Goal: Complete application form

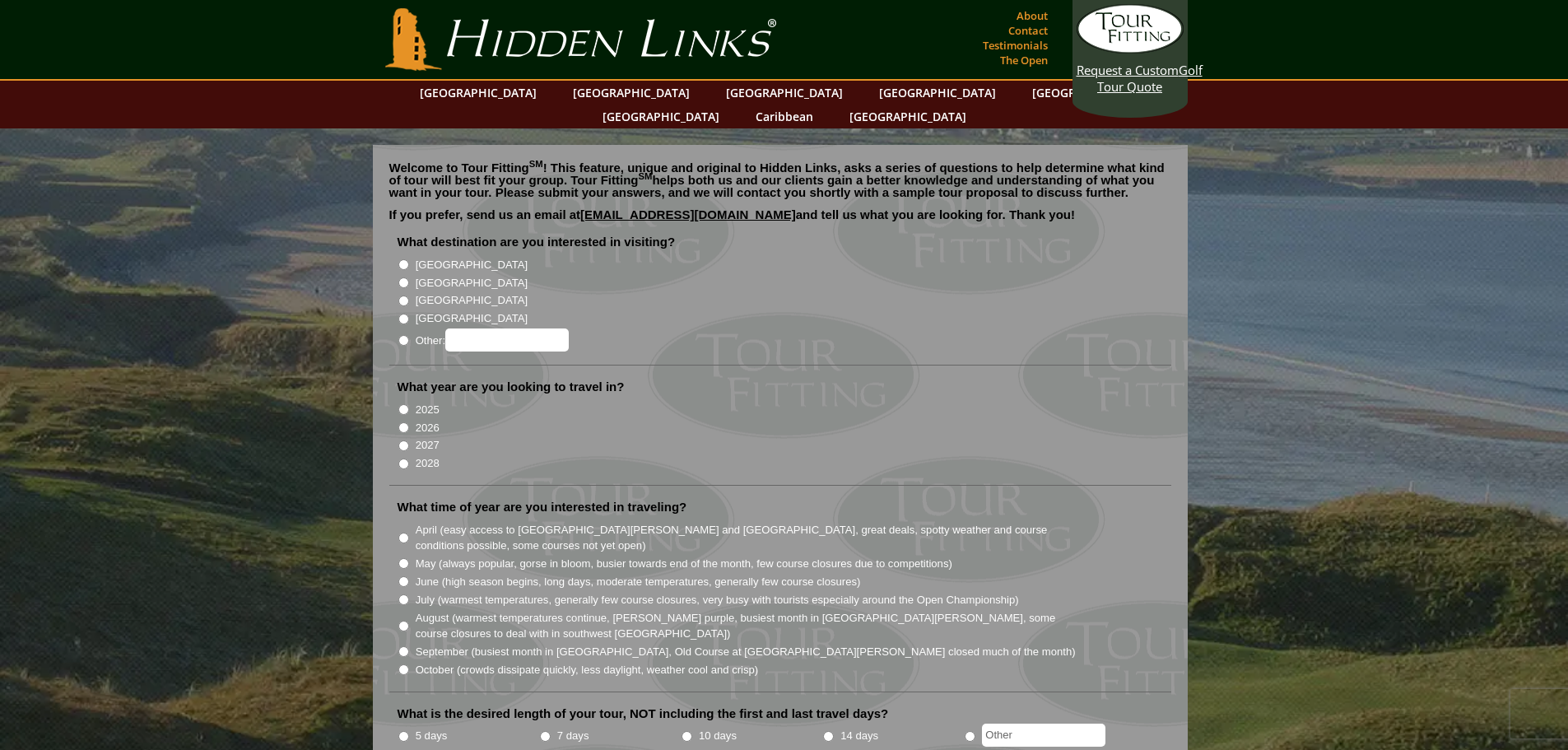
click at [687, 730] on input "10 days" at bounding box center [686, 735] width 10 height 10
radio input "true"
click at [407, 558] on input "May (always popular, gorse in bloom, busier towards end of the month, few cours…" at bounding box center [403, 562] width 10 height 10
radio input "true"
click at [404, 440] on input "2027" at bounding box center [403, 445] width 10 height 10
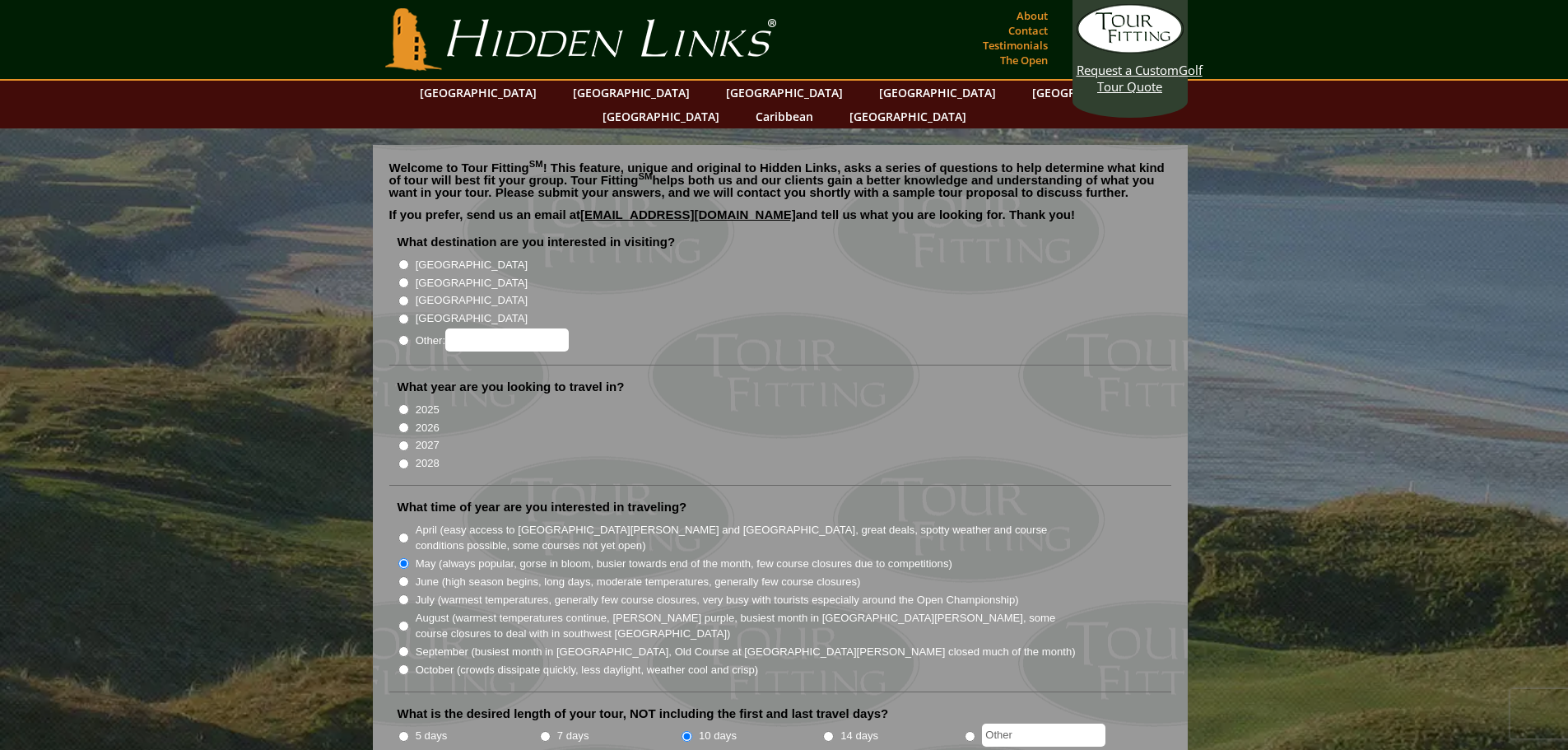
radio input "true"
click at [406, 277] on input "[GEOGRAPHIC_DATA]" at bounding box center [403, 282] width 10 height 10
radio input "true"
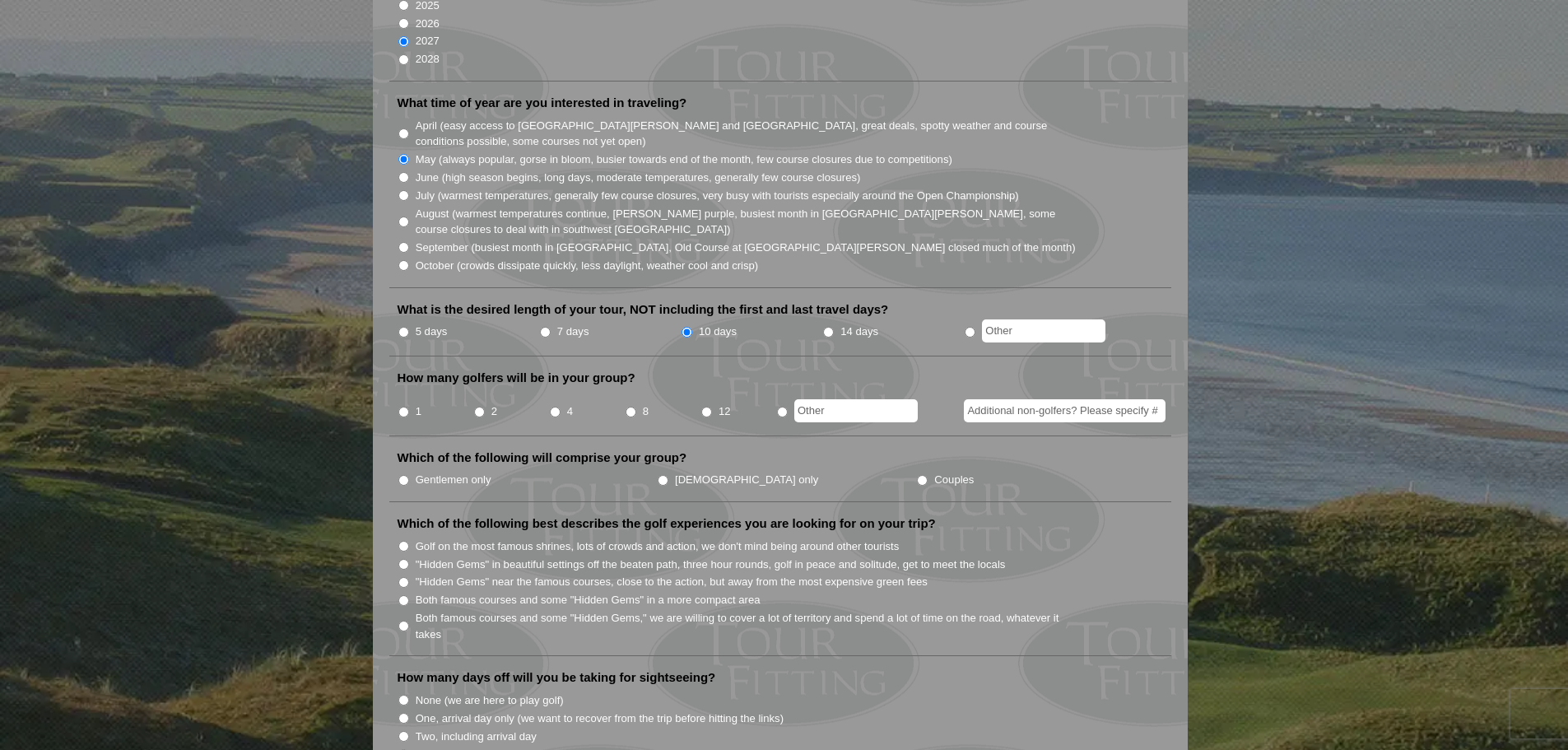
scroll to position [494, 0]
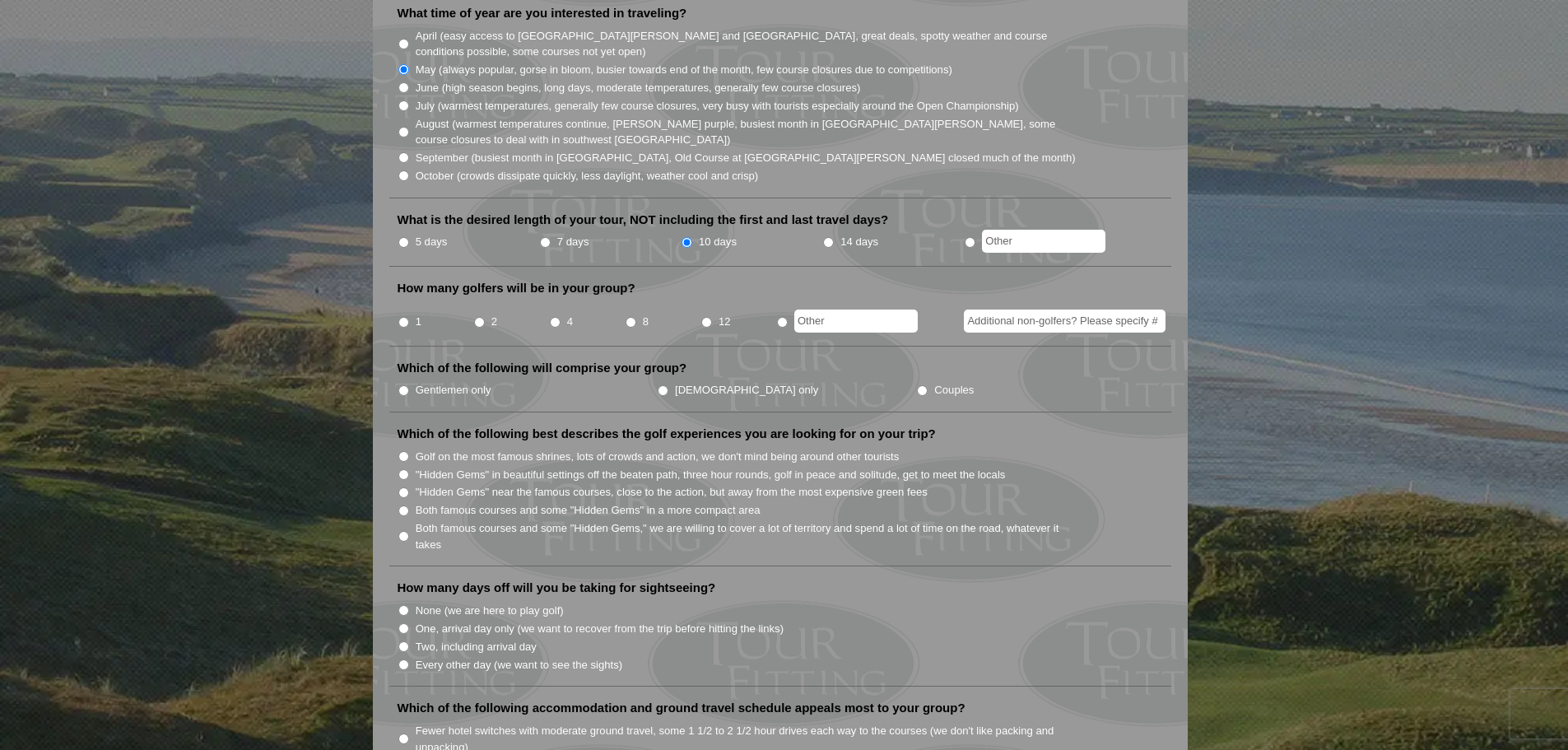
click at [630, 316] on input "8" at bounding box center [630, 321] width 10 height 10
radio input "true"
click at [404, 385] on input "Gentlemen only" at bounding box center [403, 390] width 10 height 10
radio input "true"
click at [403, 505] on input "Both famous courses and some "Hidden Gems" in a more compact area" at bounding box center [403, 510] width 10 height 10
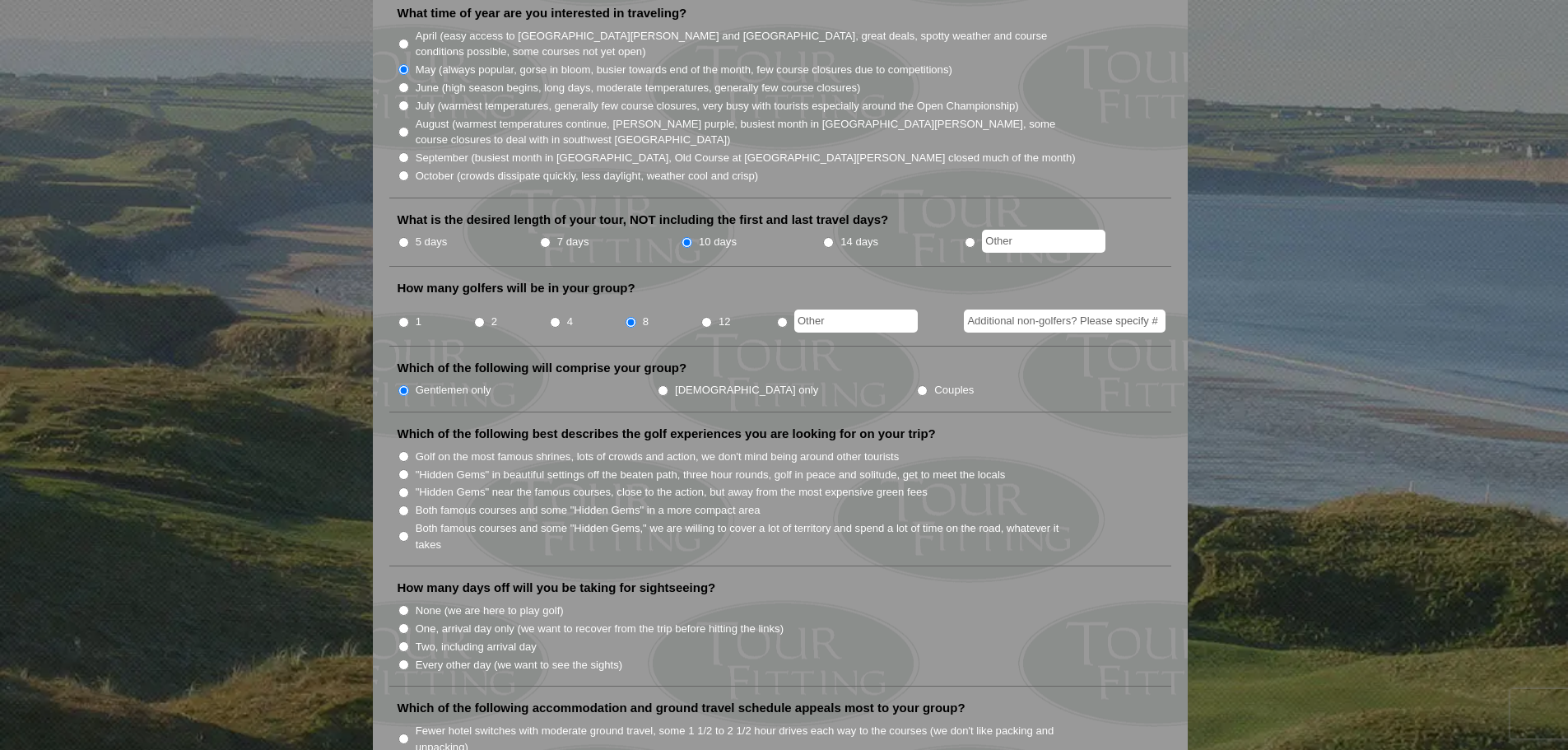
radio input "true"
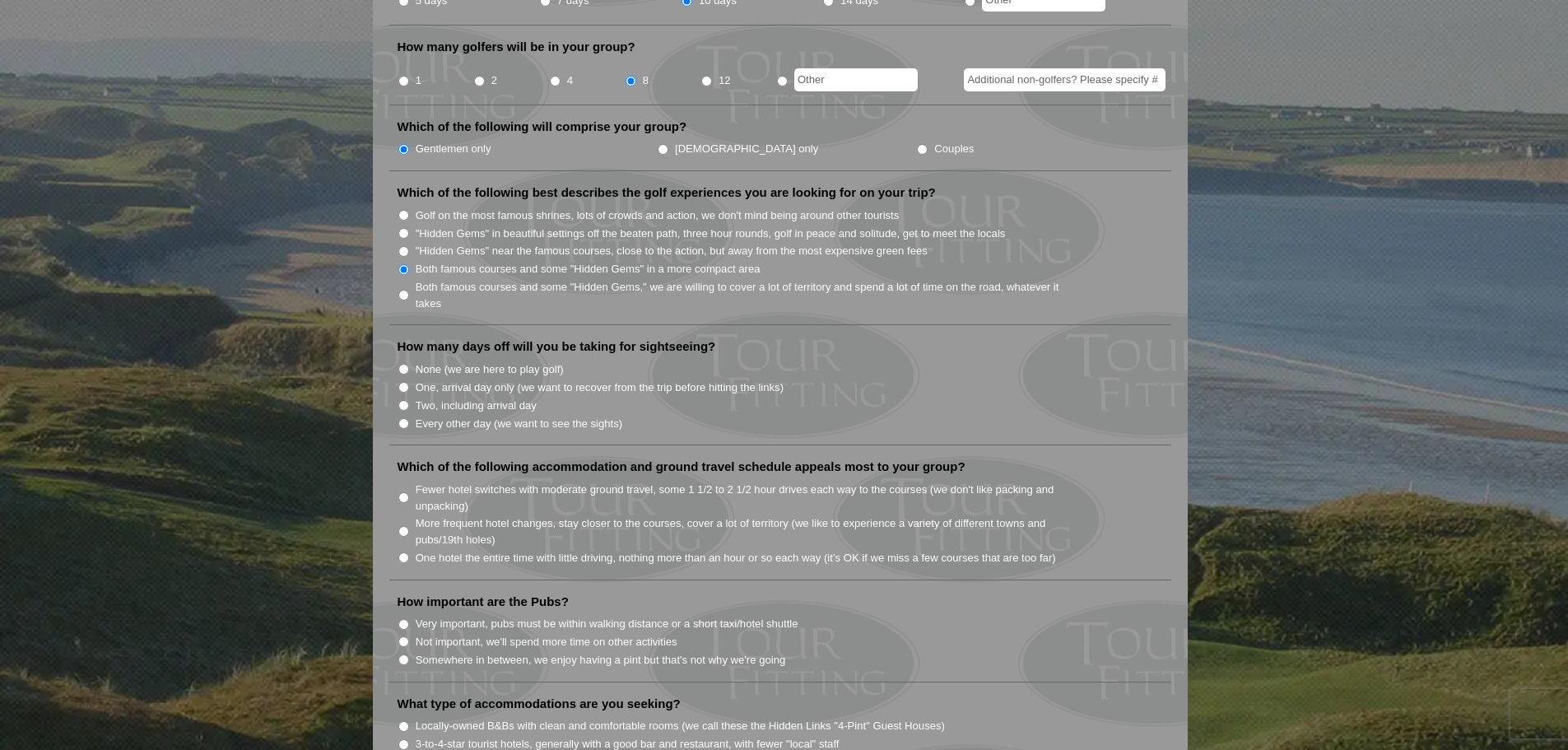
scroll to position [741, 0]
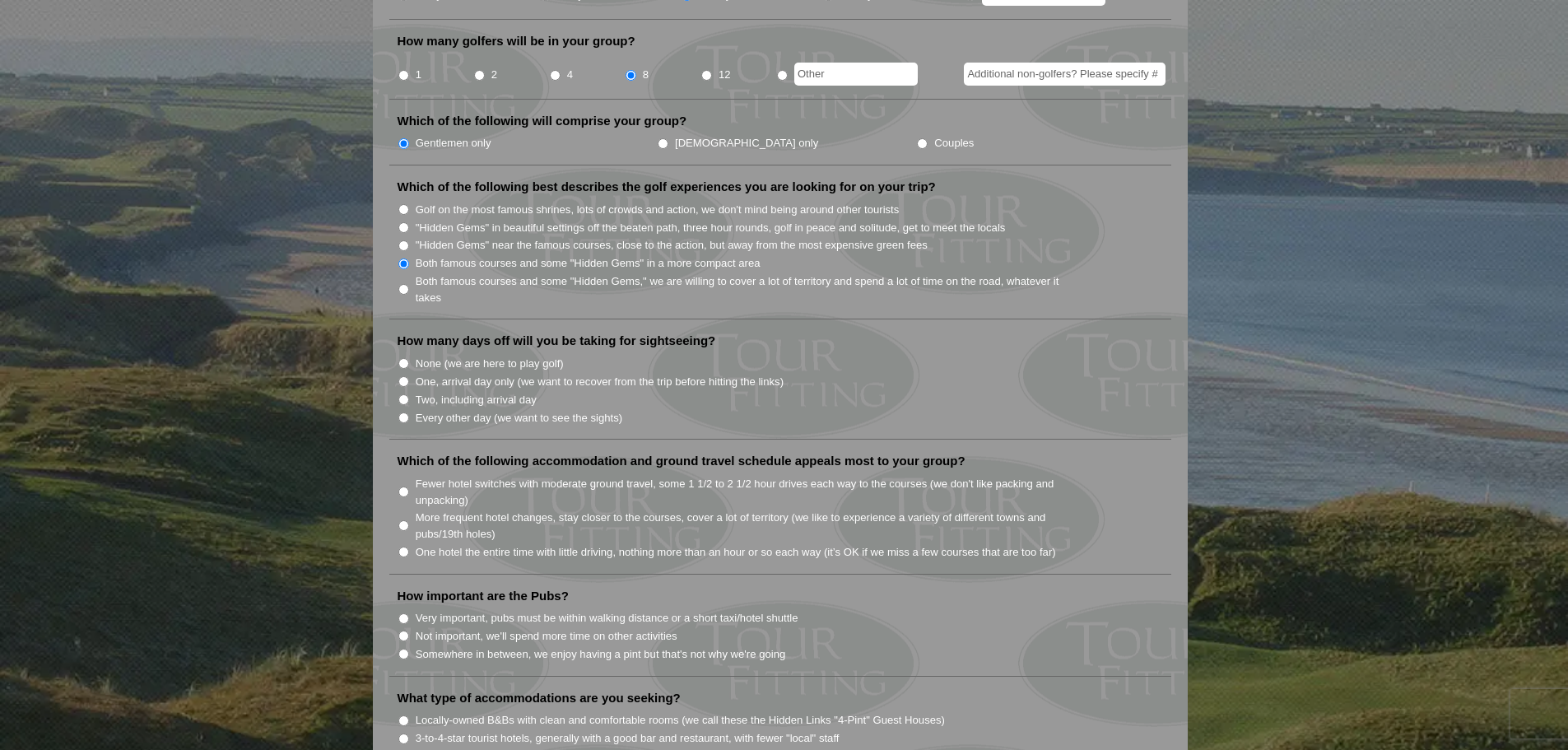
click at [403, 394] on input "Two, including arrival day" at bounding box center [403, 399] width 10 height 10
radio input "true"
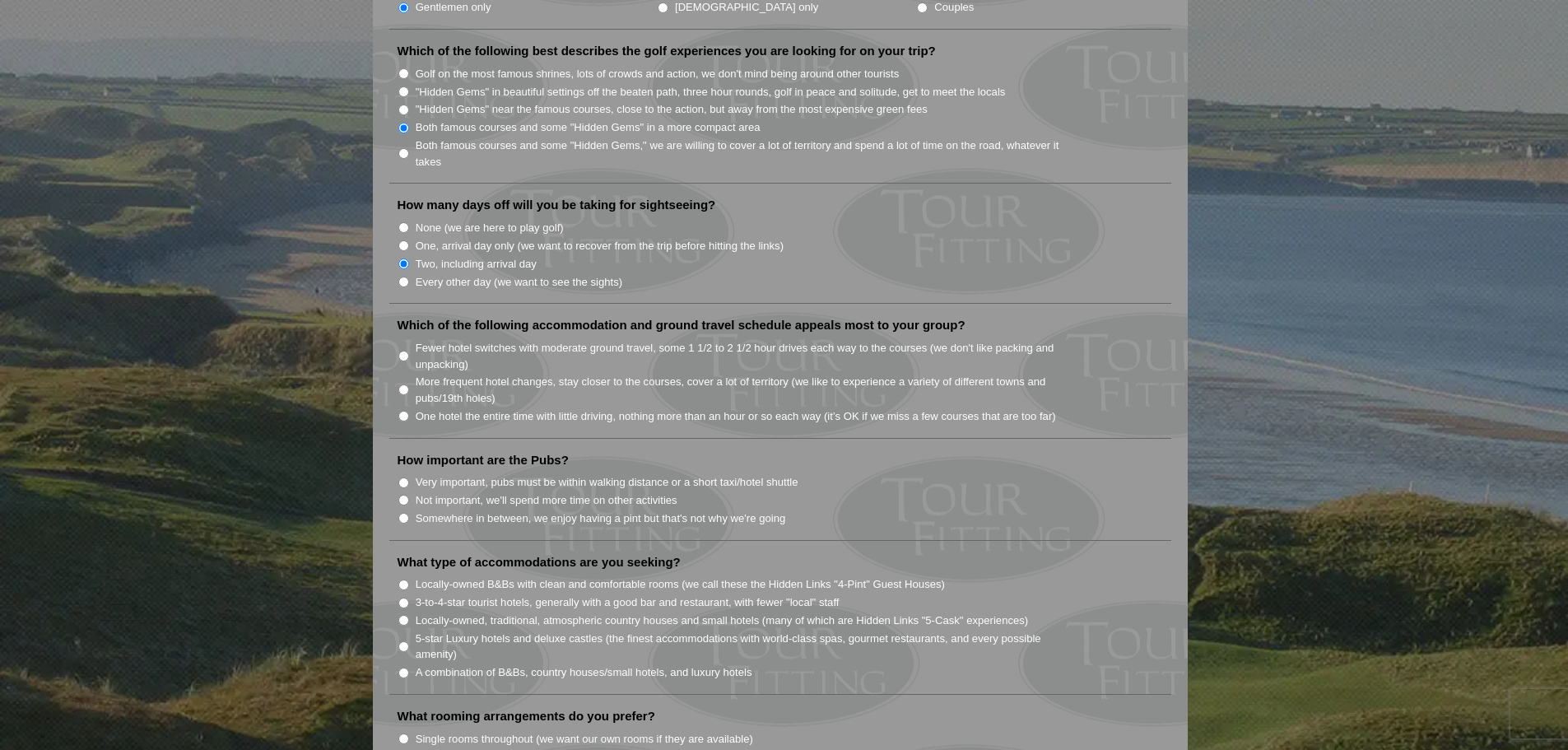
scroll to position [987, 0]
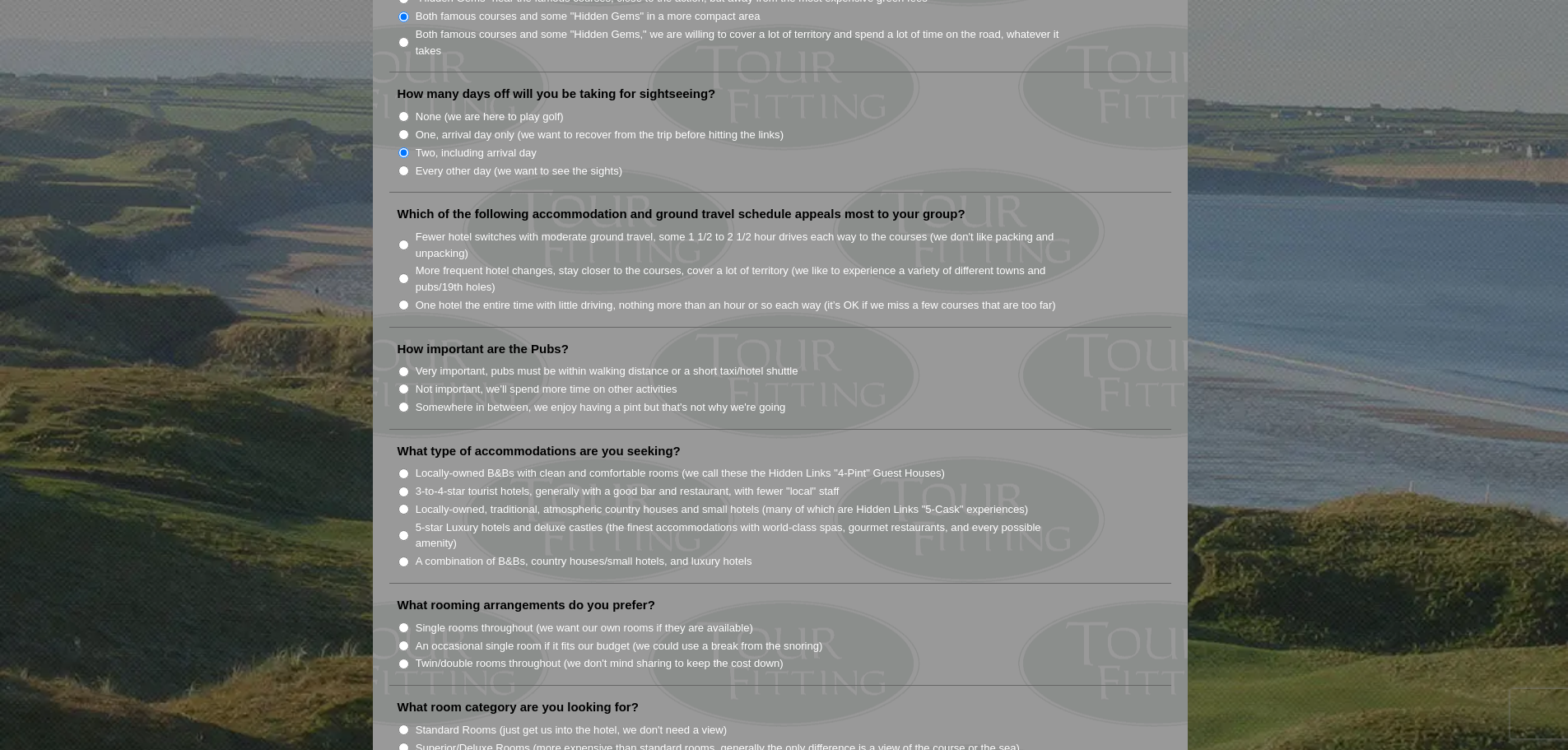
click at [404, 130] on input "One, arrival day only (we want to recover from the trip before hitting the link…" at bounding box center [403, 134] width 10 height 10
radio input "true"
click at [407, 239] on input "Fewer hotel switches with moderate ground travel, some 1 1/2 to 2 1/2 hour driv…" at bounding box center [403, 244] width 10 height 10
radio input "true"
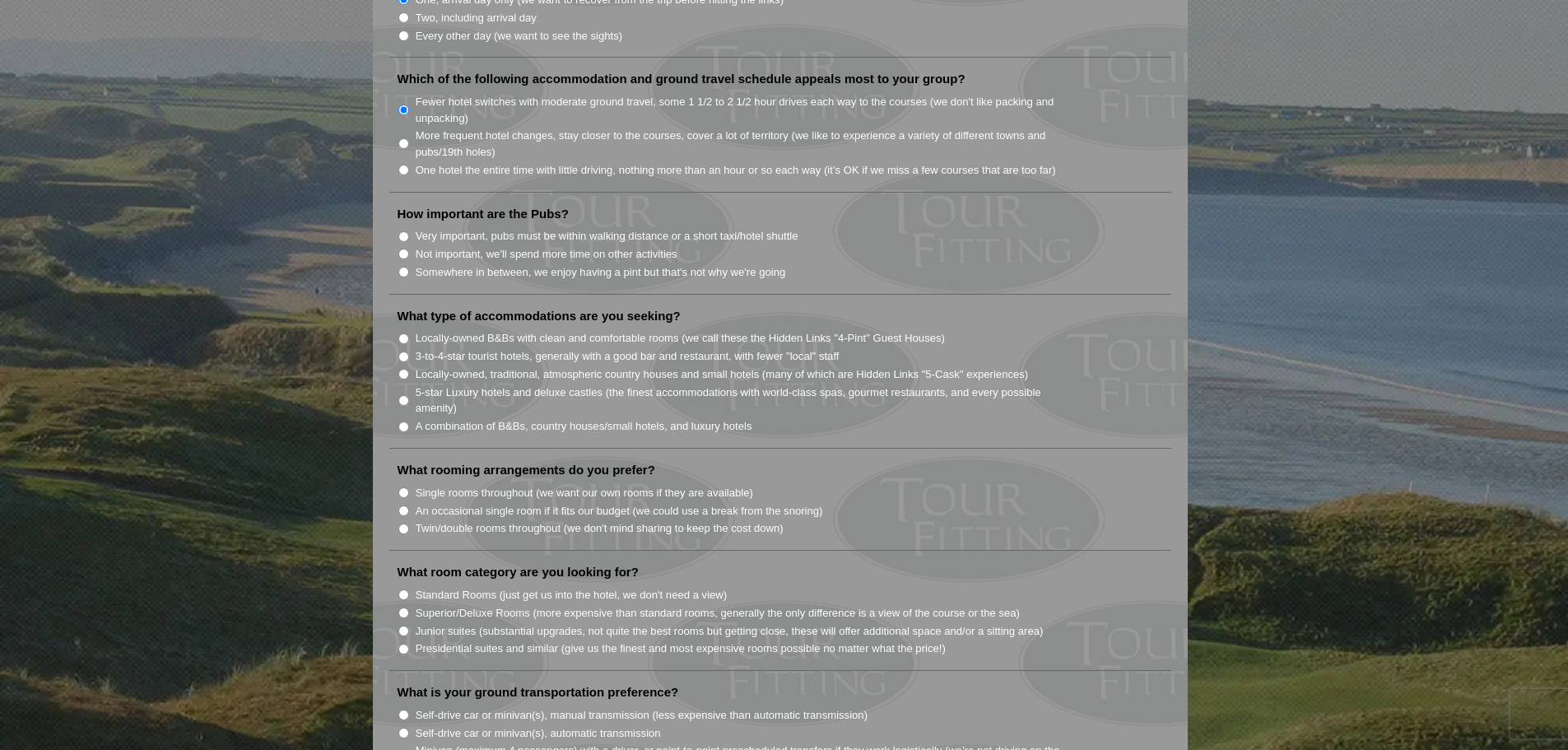
scroll to position [1152, 0]
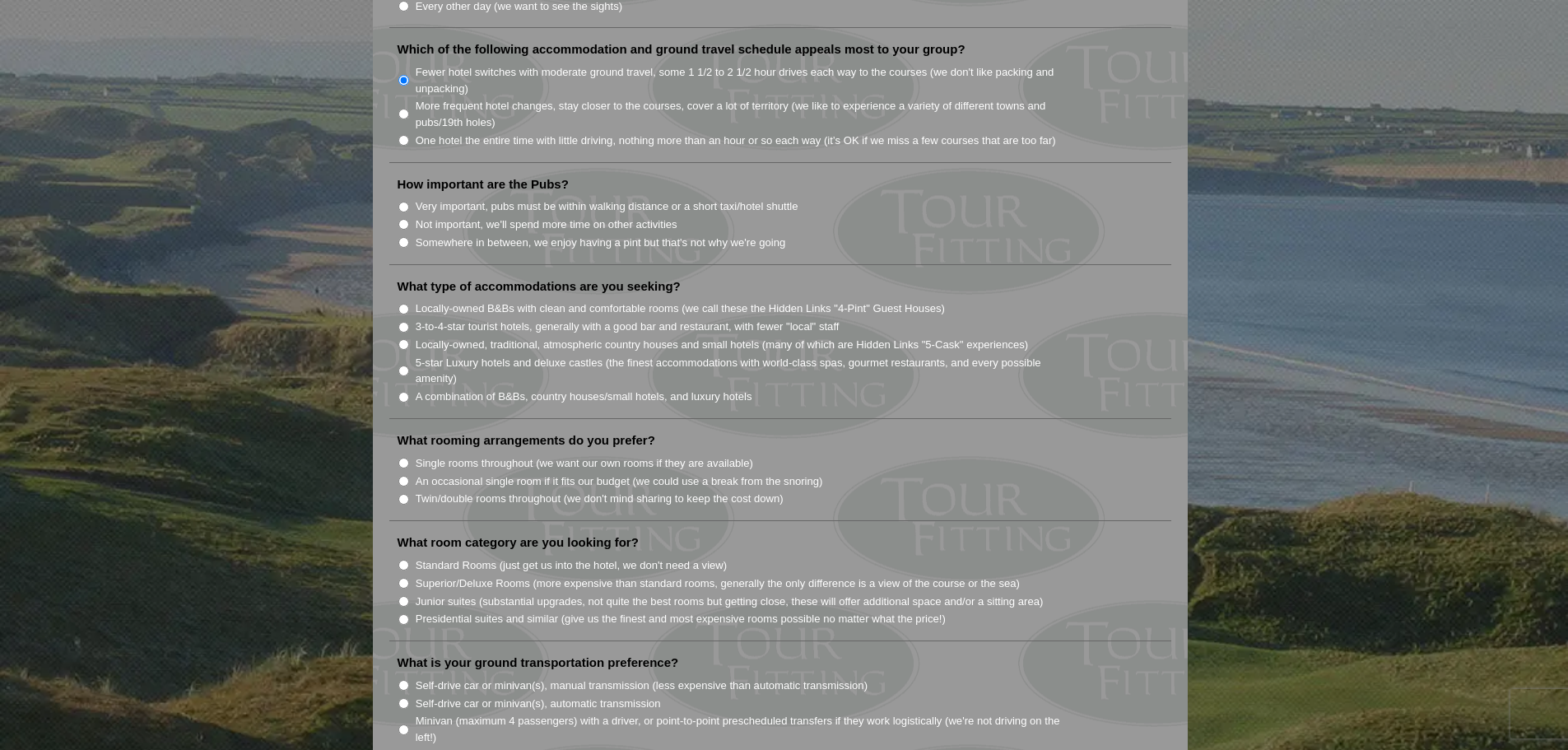
click at [406, 202] on input "Very important, pubs must be within walking distance or a short taxi/hotel shut…" at bounding box center [403, 207] width 10 height 10
radio input "true"
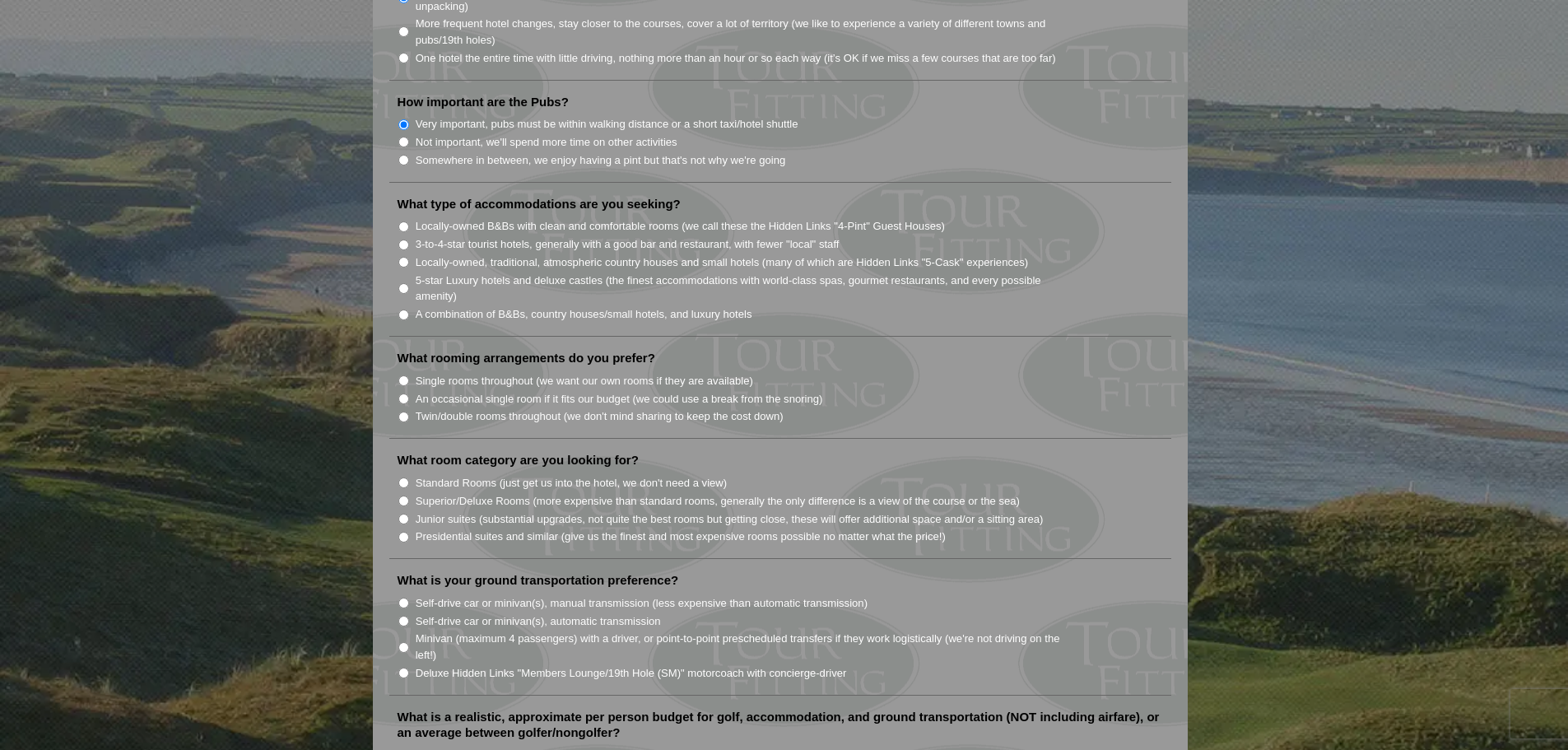
click at [410, 235] on li "3-to-4-star tourist hotels, generally with a good bar and restaurant, with fewe…" at bounding box center [786, 243] width 778 height 18
click at [399, 239] on input "3-to-4-star tourist hotels, generally with a good bar and restaurant, with fewe…" at bounding box center [403, 244] width 10 height 10
radio input "true"
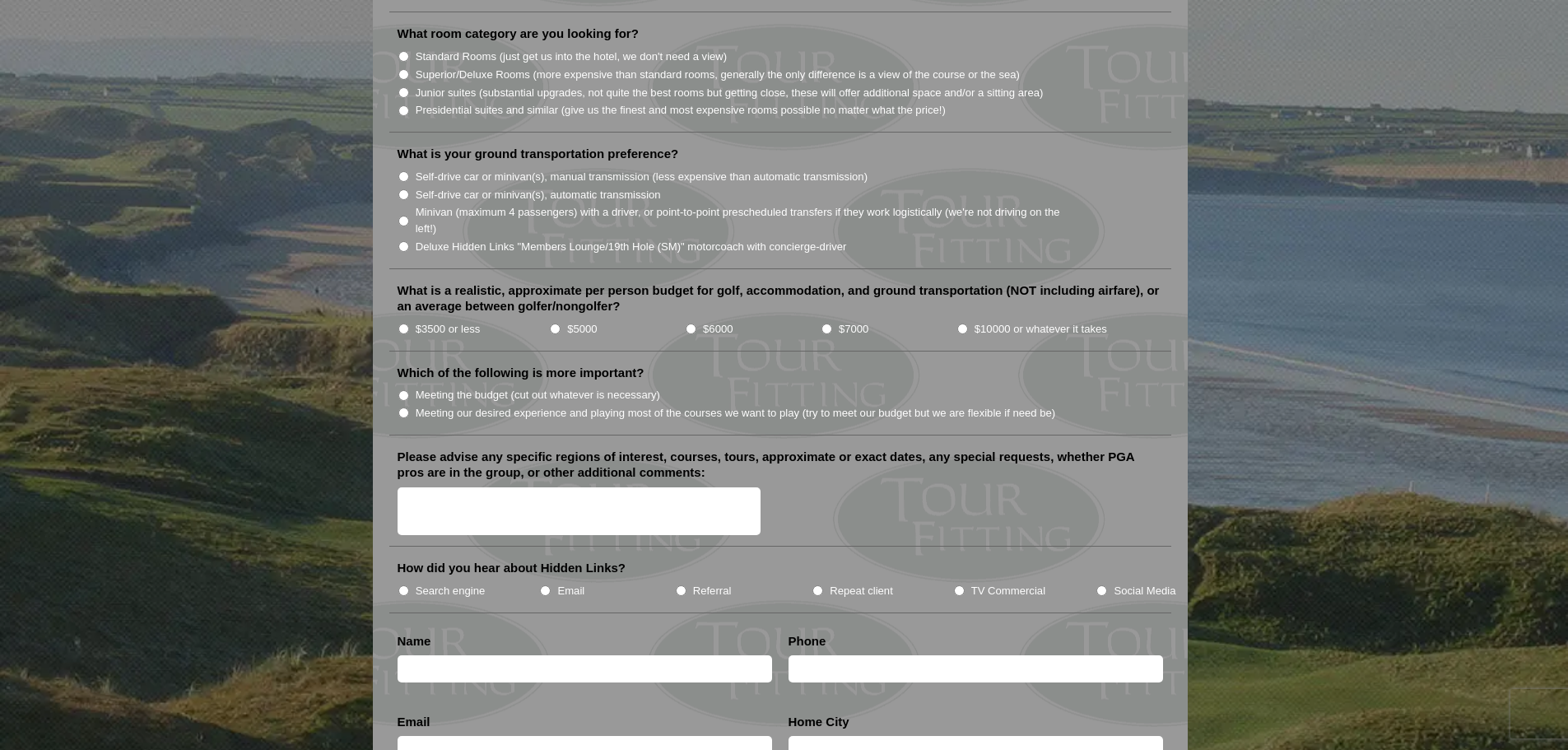
scroll to position [1645, 0]
